Goal: Transaction & Acquisition: Purchase product/service

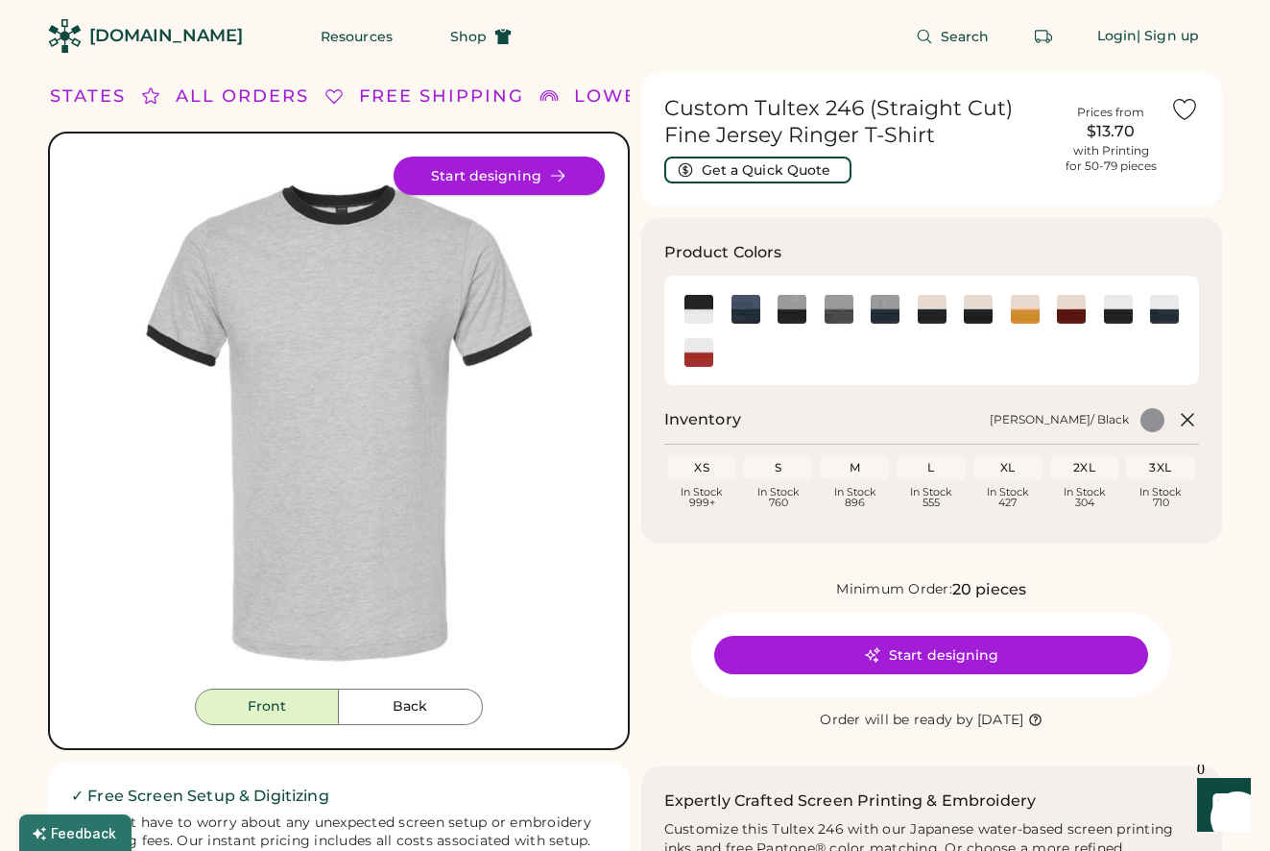
click at [497, 163] on button "Start designing" at bounding box center [499, 175] width 211 height 38
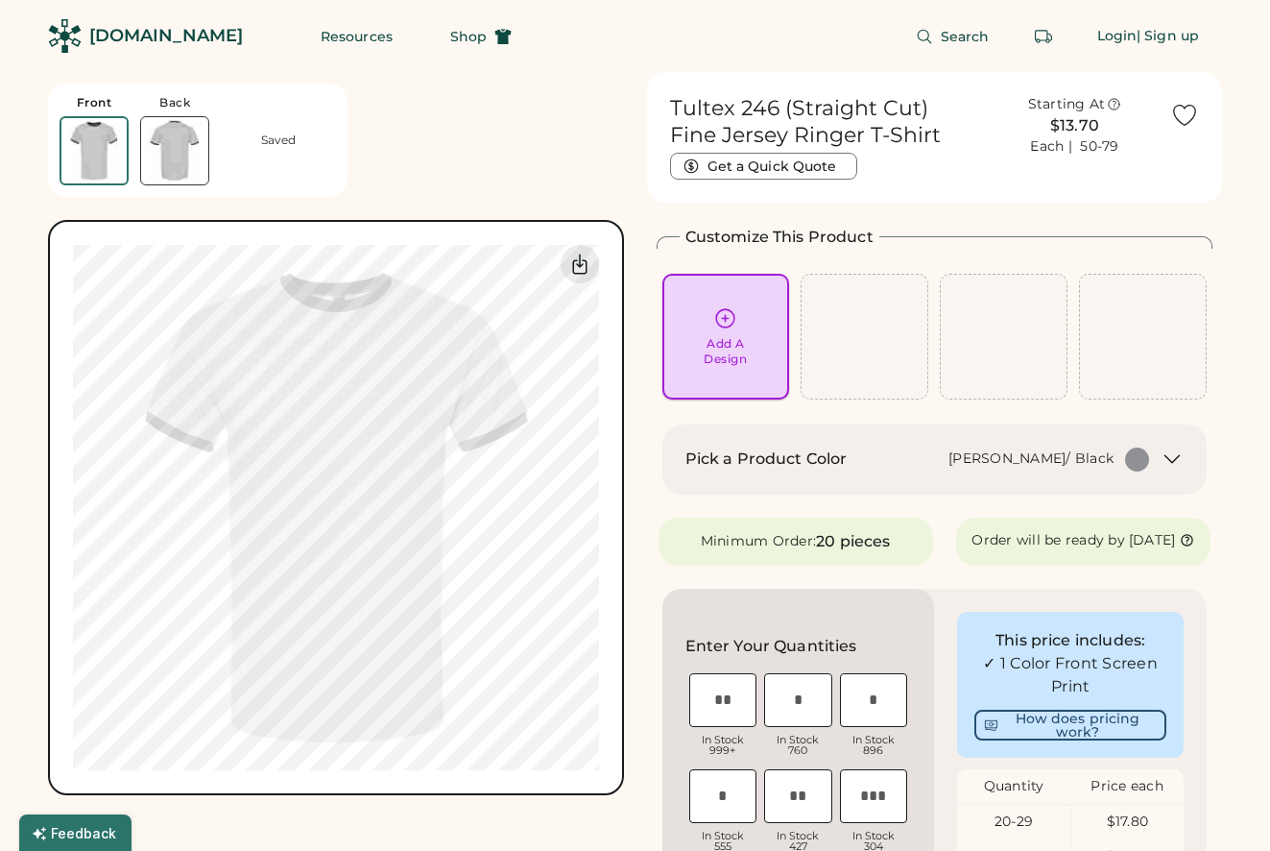
click at [740, 339] on div "Add A Design" at bounding box center [725, 351] width 43 height 31
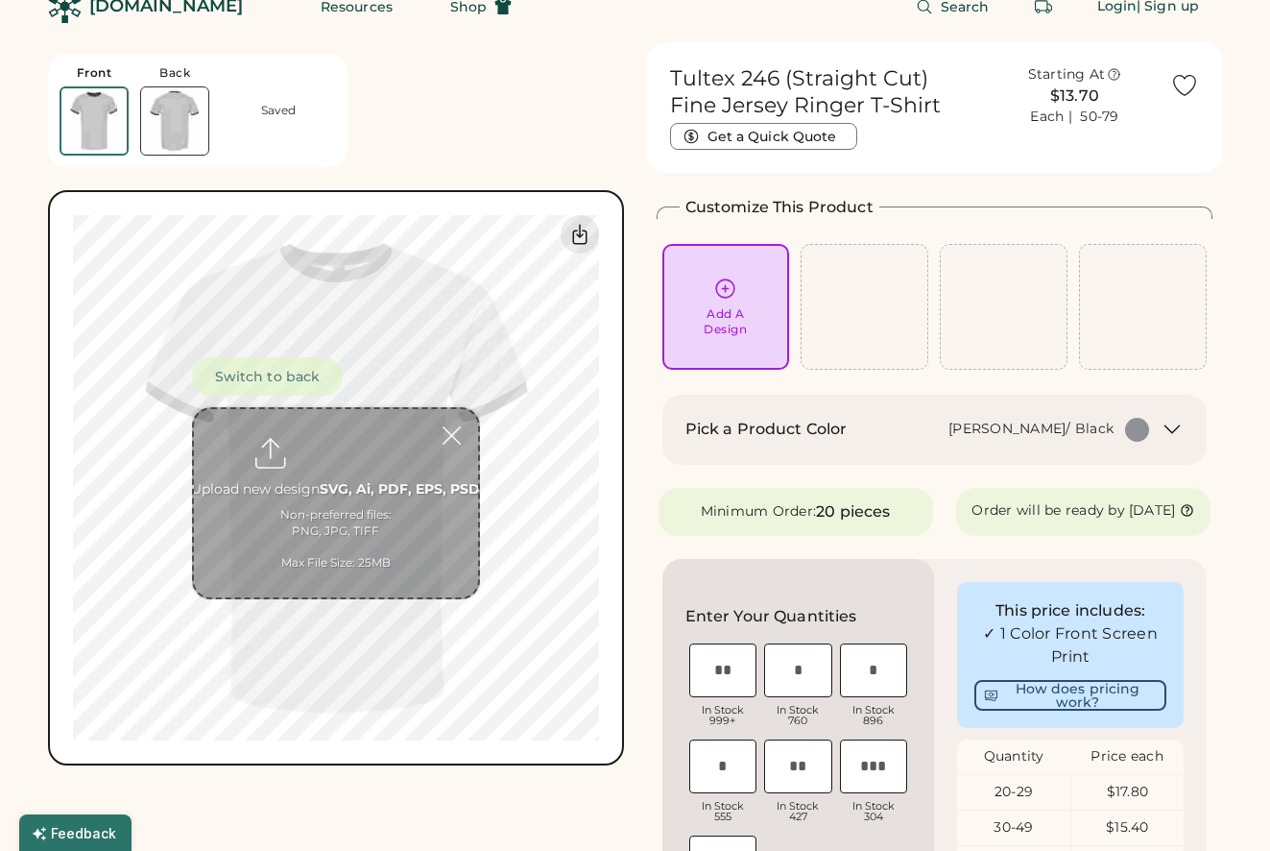
scroll to position [72, 0]
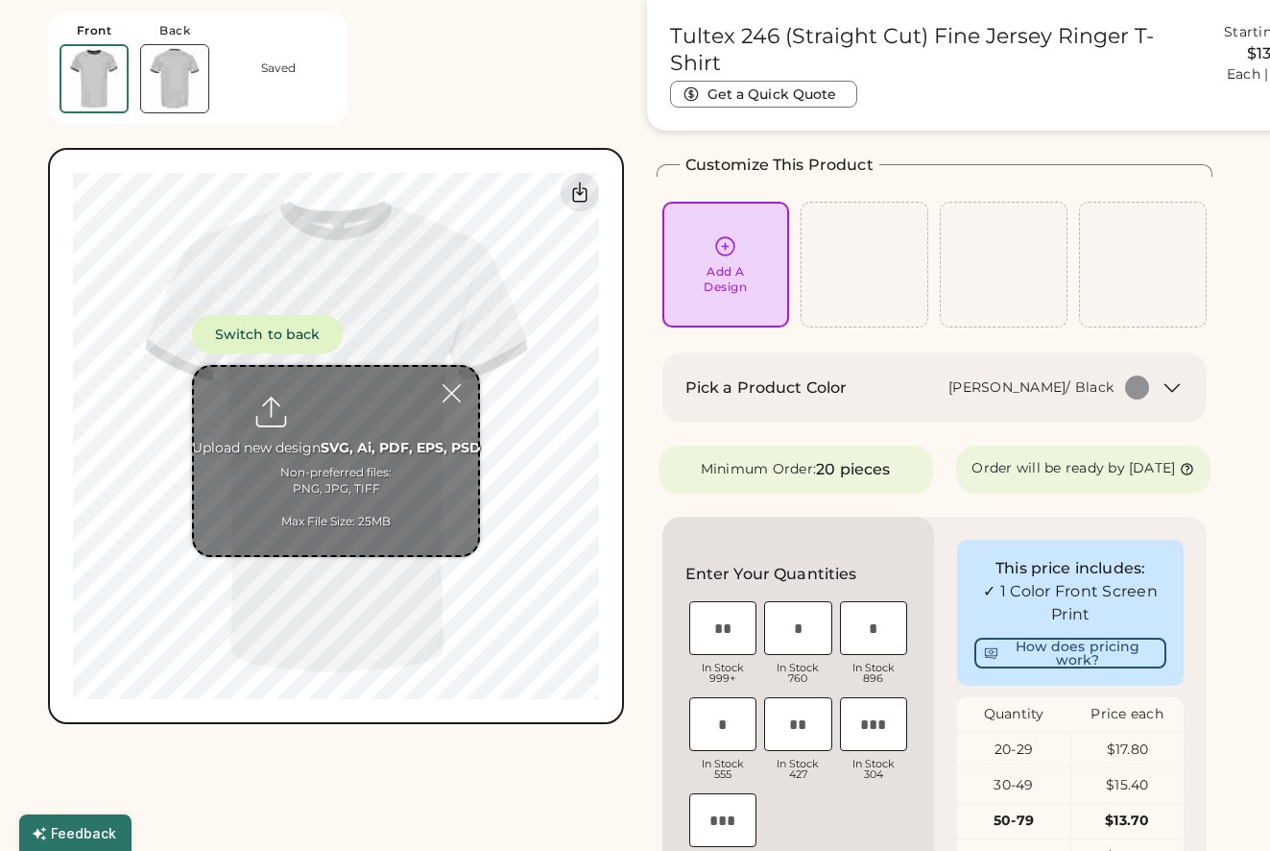
click at [516, 60] on div "Front Back Saved Switch to back Upload new design SVG, Ai, PDF, EPS, PSD Non-pr…" at bounding box center [336, 362] width 576 height 724
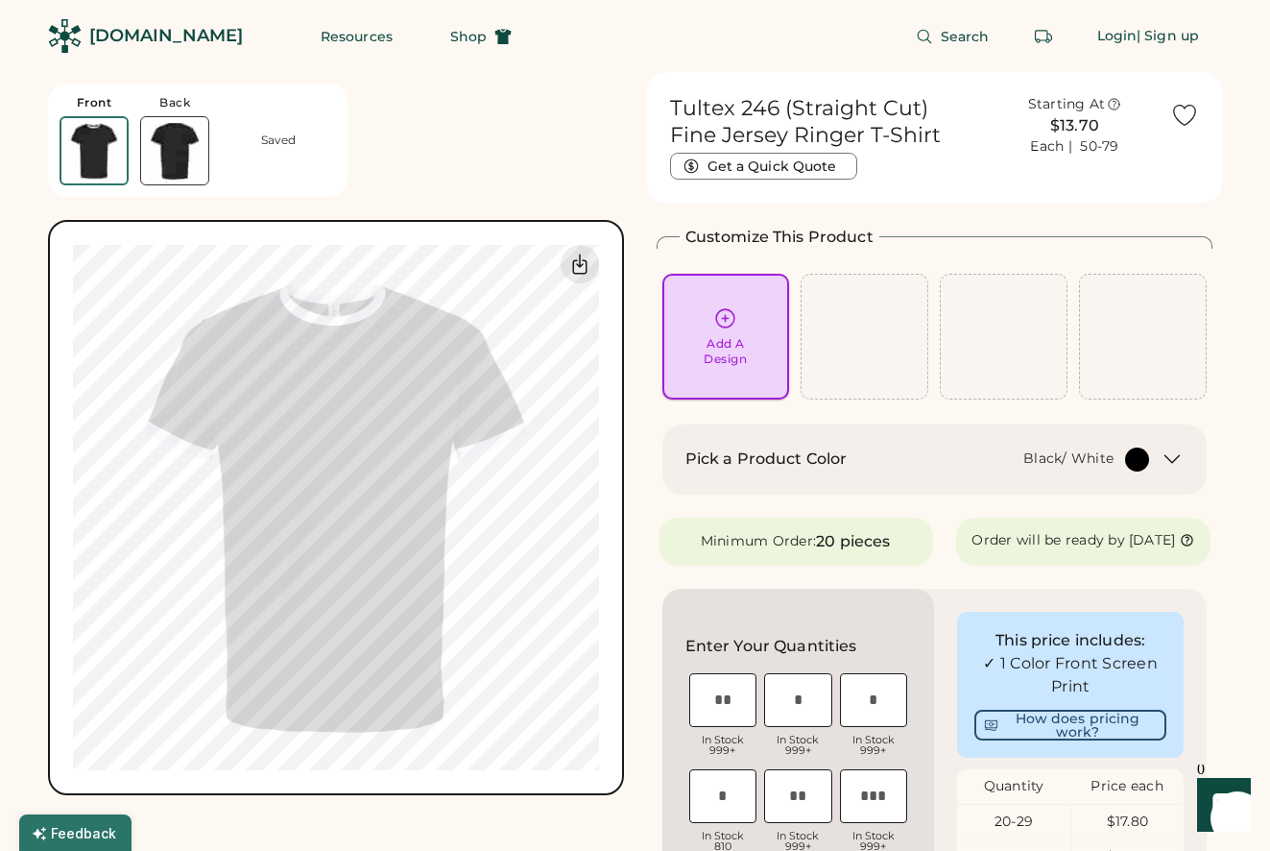
click at [734, 319] on icon at bounding box center [726, 318] width 18 height 18
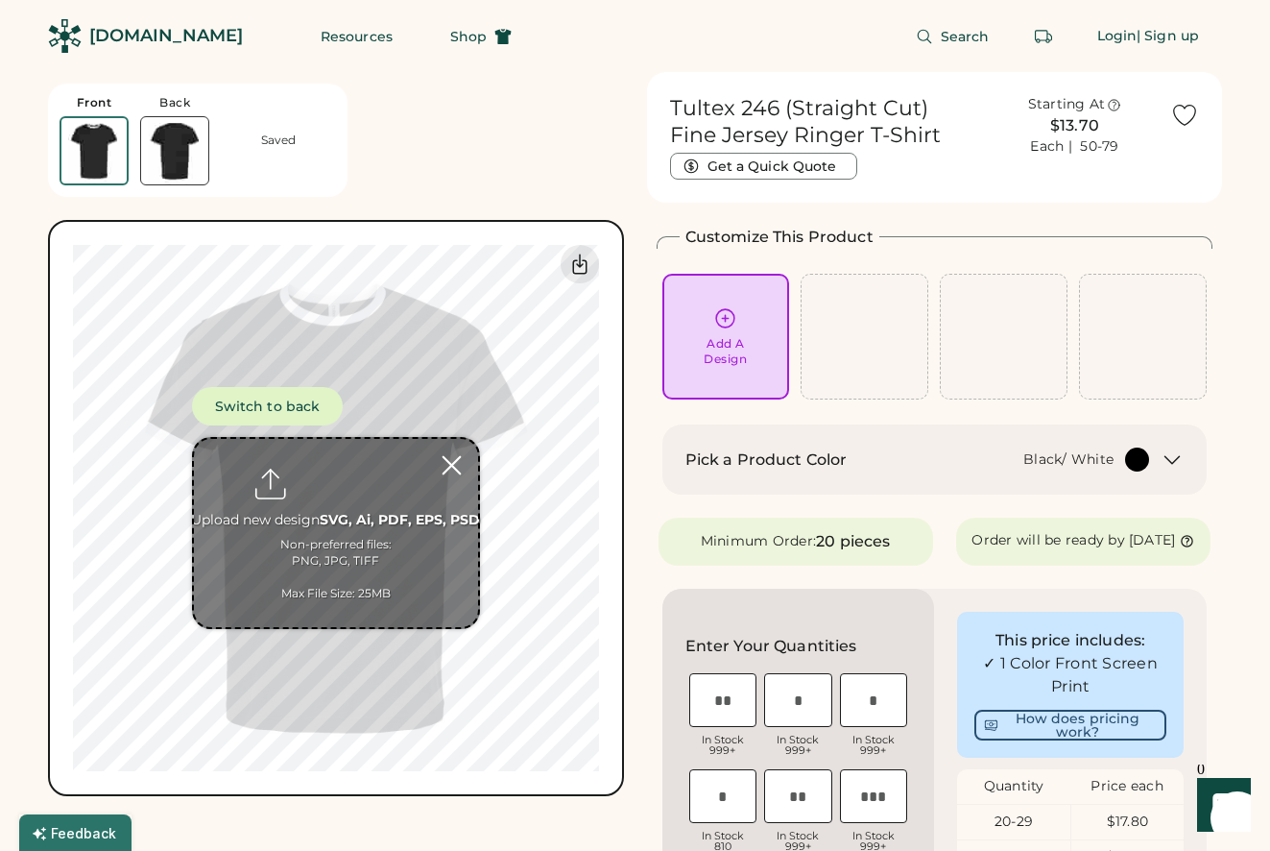
click at [447, 471] on div at bounding box center [452, 465] width 34 height 34
